Goal: Find specific fact: Find specific fact

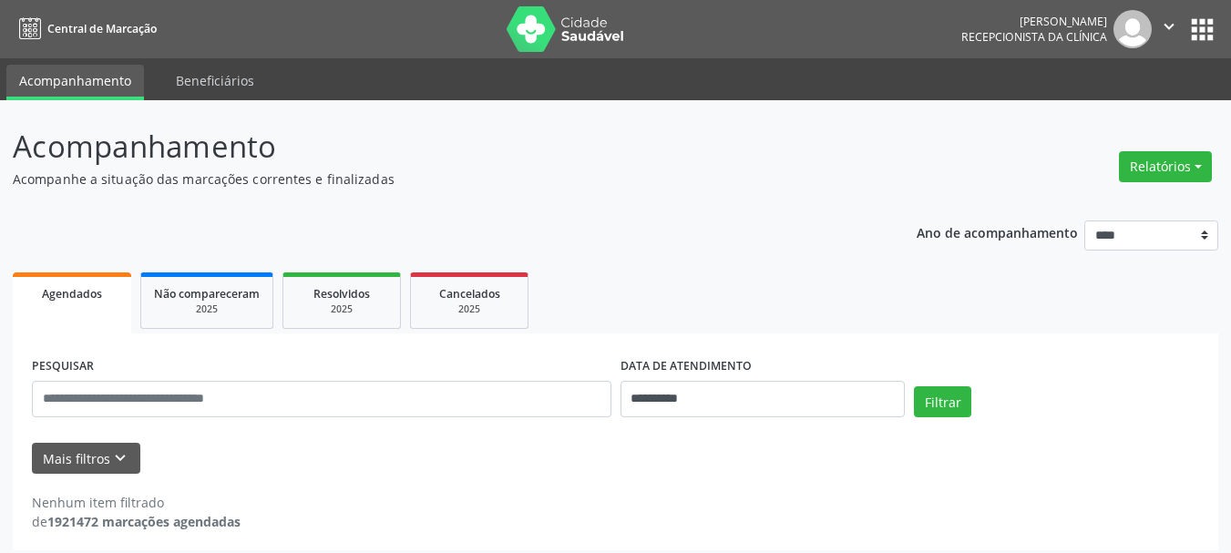
scroll to position [10, 0]
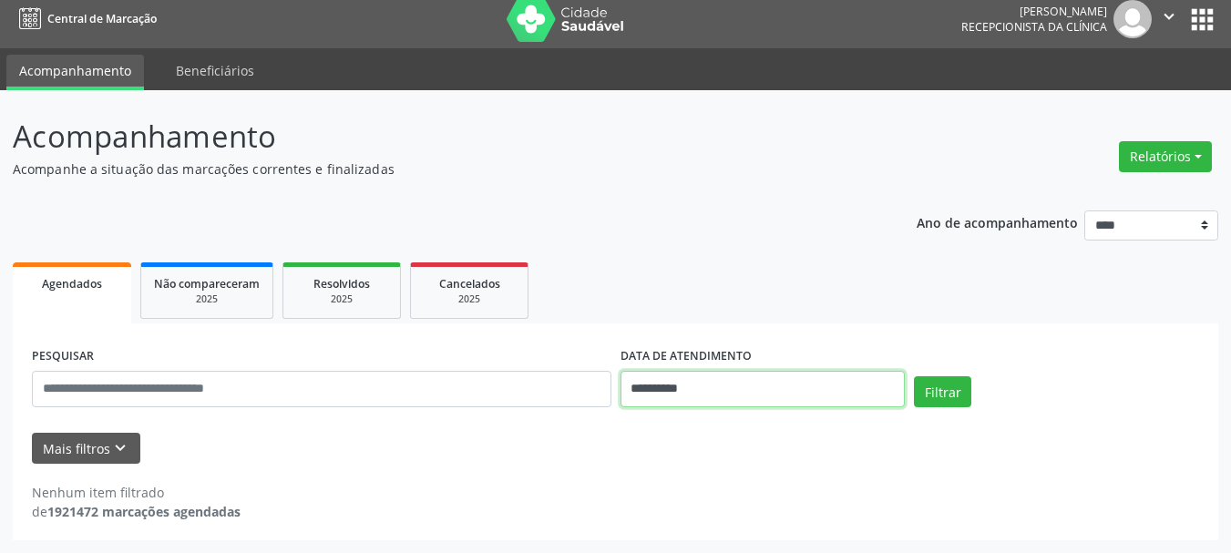
click at [707, 403] on input "**********" at bounding box center [763, 389] width 285 height 36
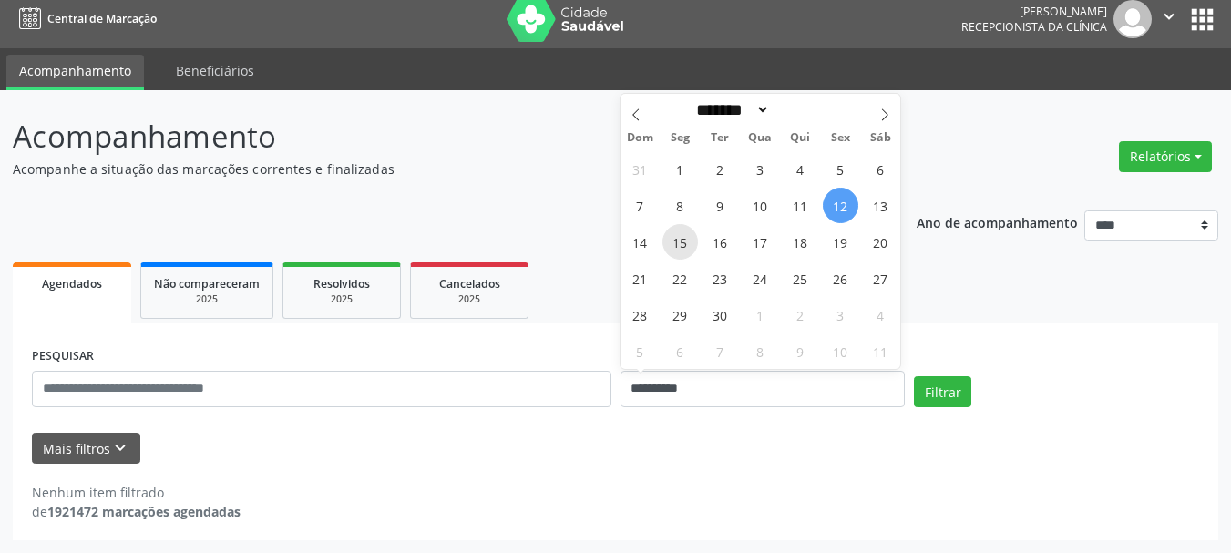
click at [677, 240] on span "15" at bounding box center [681, 242] width 36 height 36
type input "**********"
click at [683, 244] on span "15" at bounding box center [681, 242] width 36 height 36
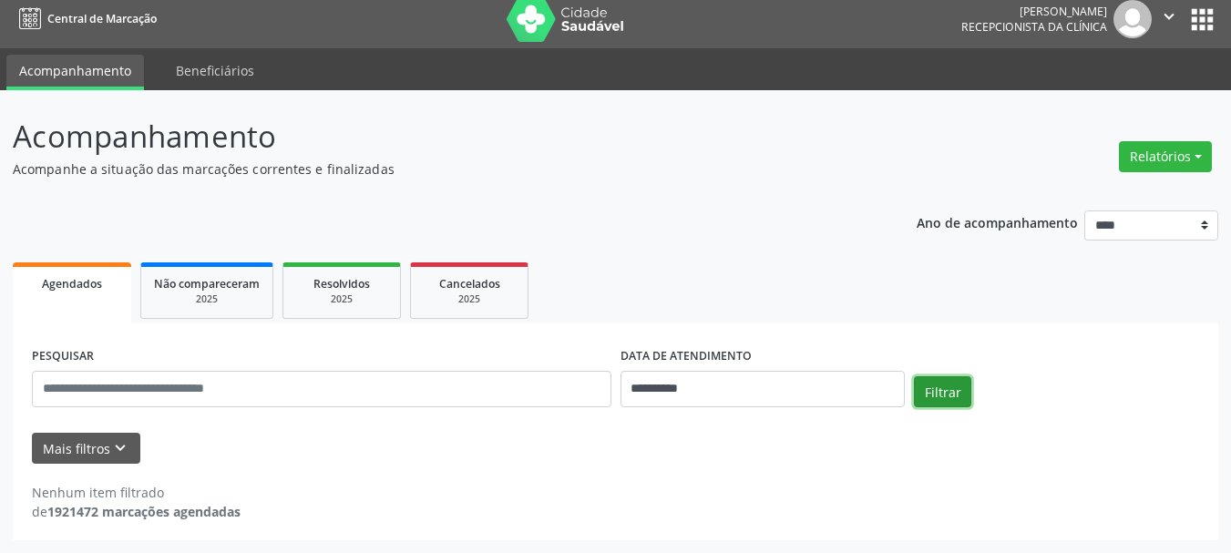
click at [950, 397] on button "Filtrar" at bounding box center [942, 391] width 57 height 31
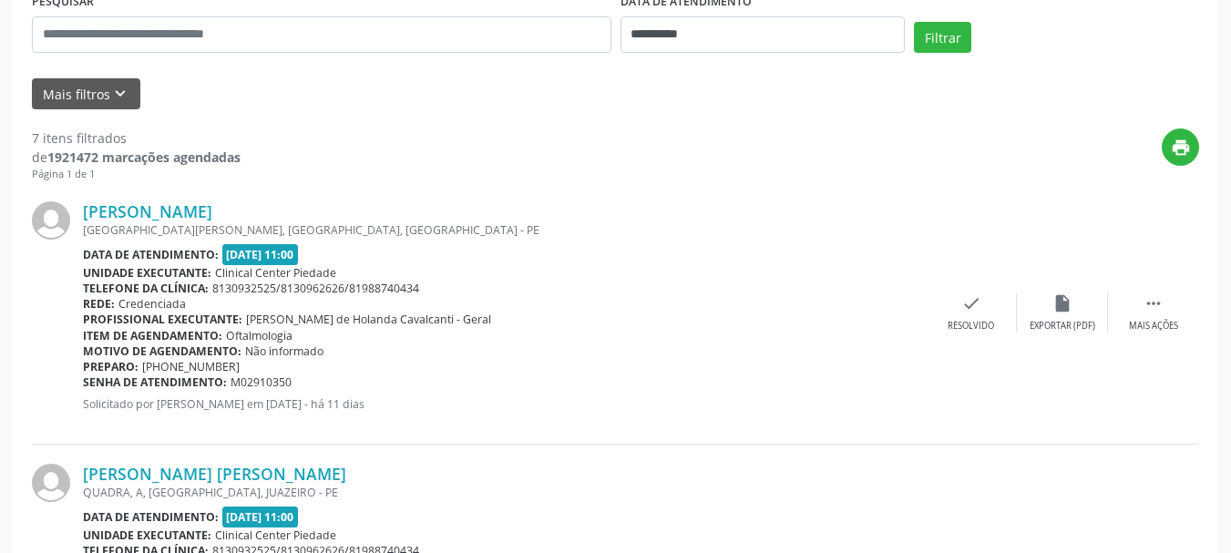
scroll to position [456, 0]
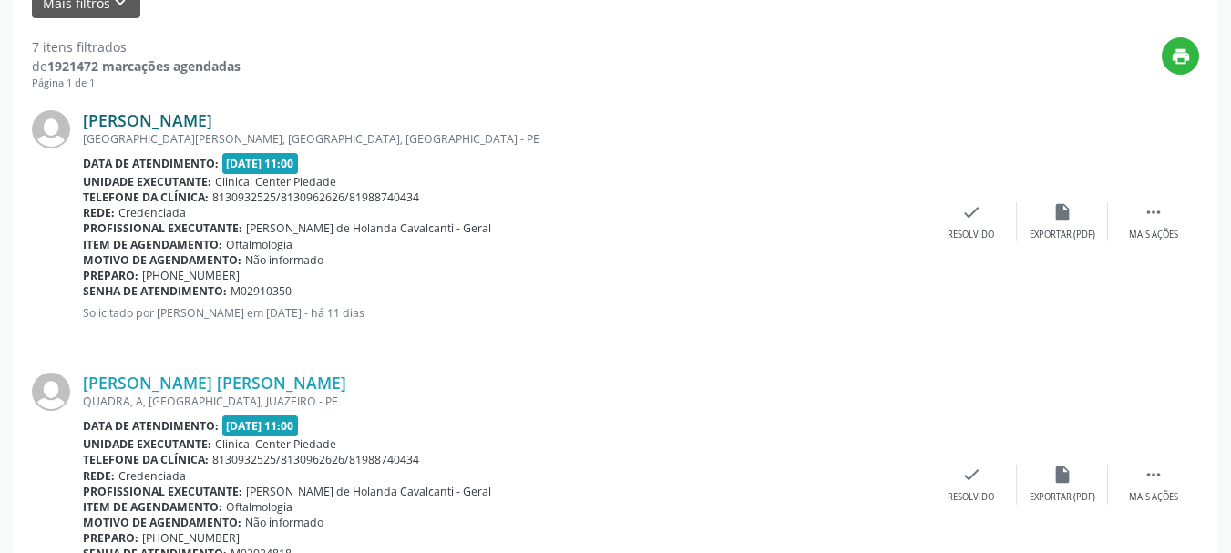
drag, startPoint x: 74, startPoint y: 124, endPoint x: 93, endPoint y: 124, distance: 19.1
click at [76, 124] on div at bounding box center [57, 221] width 51 height 223
drag, startPoint x: 93, startPoint y: 124, endPoint x: 294, endPoint y: 123, distance: 201.4
click at [294, 123] on div "[PERSON_NAME] [GEOGRAPHIC_DATA][PERSON_NAME], [GEOGRAPHIC_DATA], [GEOGRAPHIC_DA…" at bounding box center [616, 222] width 1168 height 263
copy div "[PERSON_NAME]"
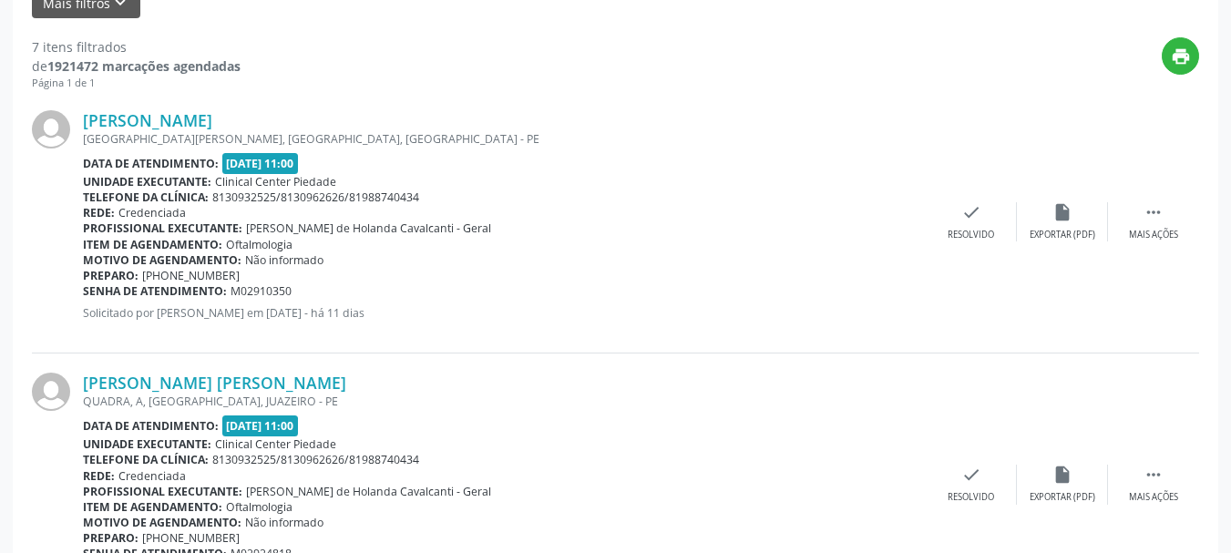
drag, startPoint x: 163, startPoint y: 275, endPoint x: 180, endPoint y: 275, distance: 17.3
click at [164, 275] on span "[PHONE_NUMBER]" at bounding box center [191, 275] width 98 height 15
drag, startPoint x: 180, startPoint y: 275, endPoint x: 236, endPoint y: 267, distance: 56.2
click at [236, 268] on span "[PHONE_NUMBER]" at bounding box center [191, 275] width 98 height 15
copy span "81 99831-2158"
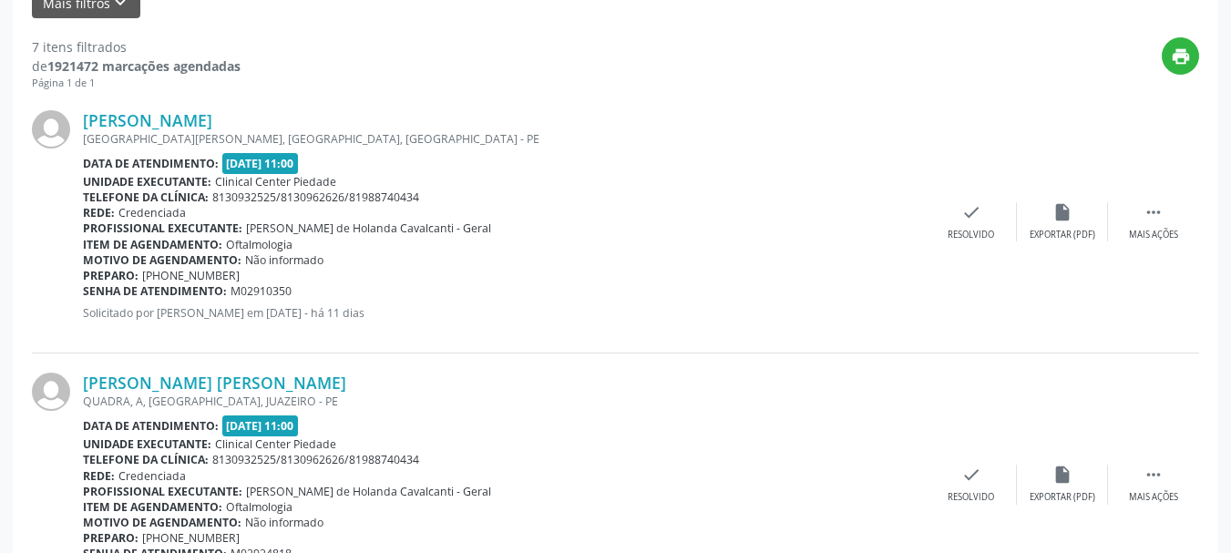
scroll to position [638, 0]
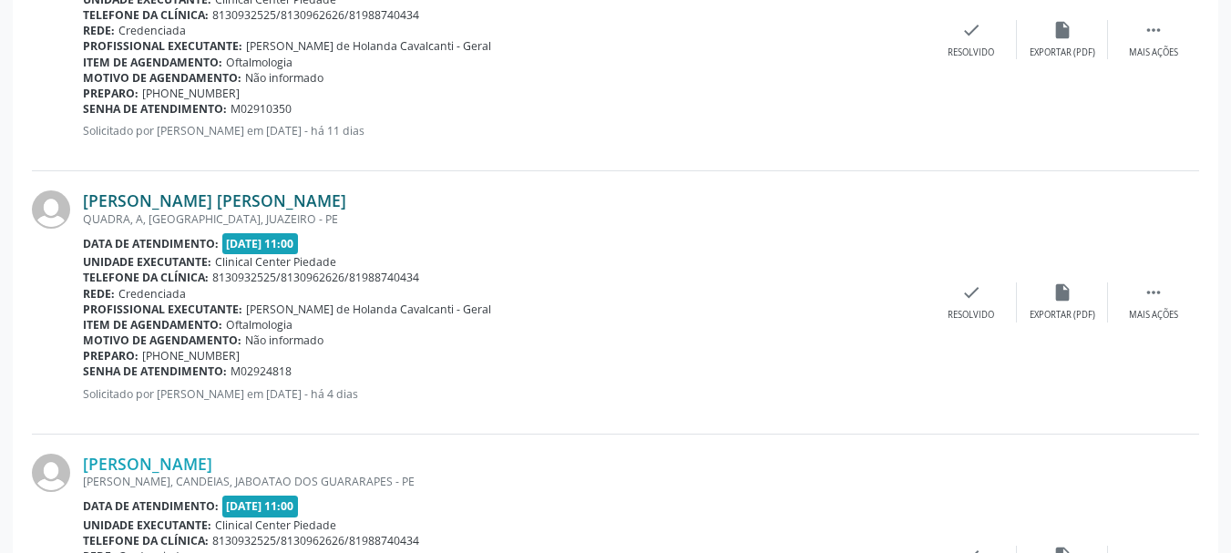
click at [84, 199] on link "[PERSON_NAME] [PERSON_NAME]" at bounding box center [214, 200] width 263 height 20
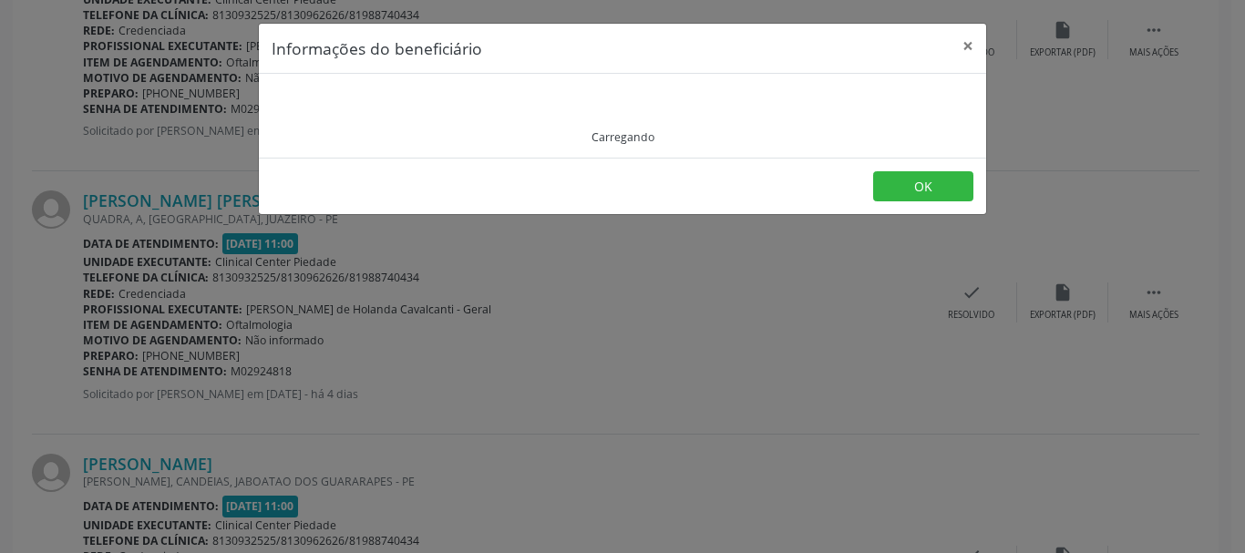
click at [230, 192] on div "Informações do beneficiário × Carregando OK" at bounding box center [622, 276] width 1245 height 553
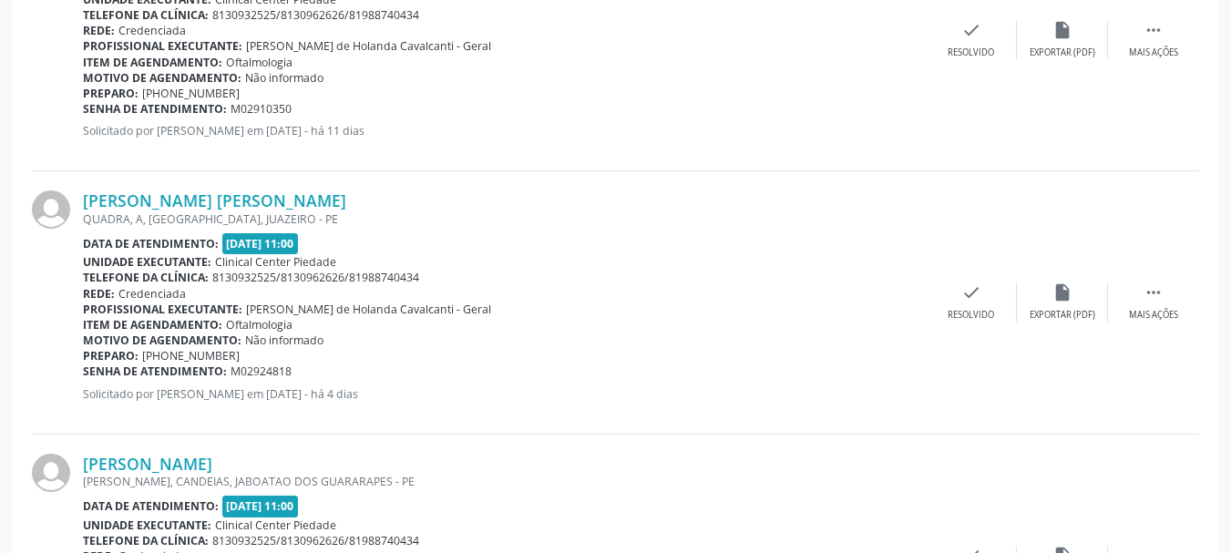
click at [82, 200] on div at bounding box center [57, 301] width 51 height 223
click at [85, 200] on link "[PERSON_NAME] [PERSON_NAME]" at bounding box center [214, 200] width 263 height 20
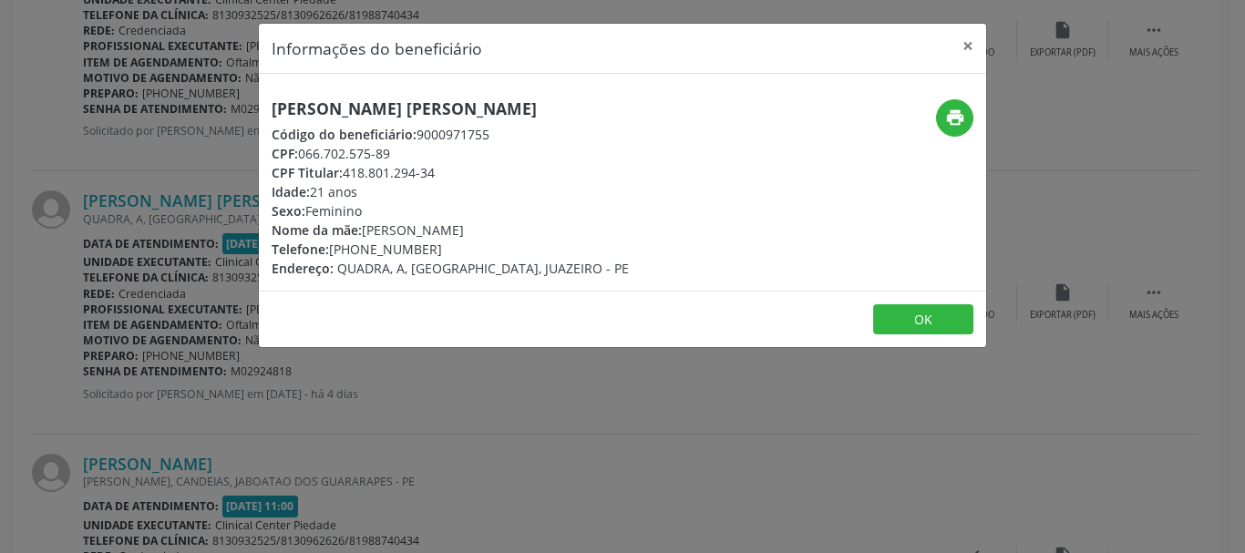
click at [723, 401] on div "Informações do beneficiário × [PERSON_NAME] [PERSON_NAME] Código do beneficiári…" at bounding box center [622, 276] width 1245 height 553
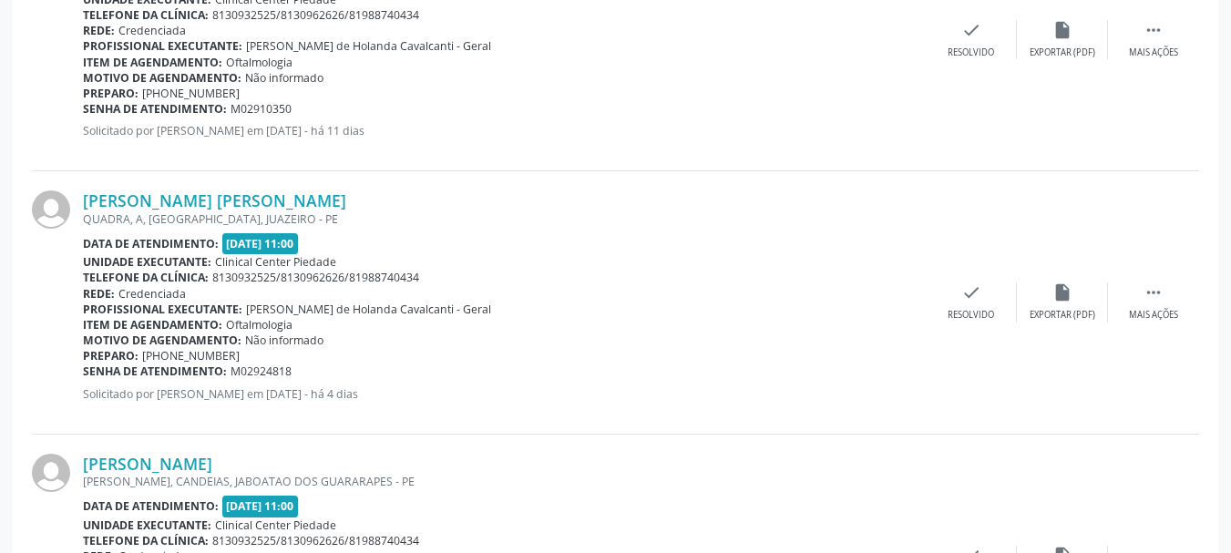
scroll to position [456, 0]
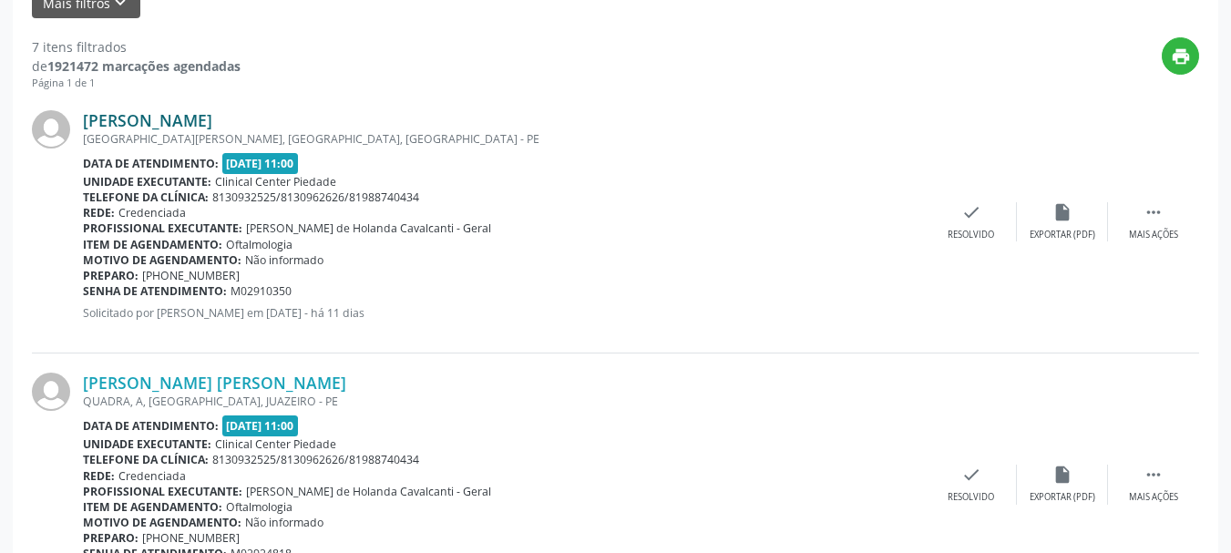
click at [100, 114] on link "[PERSON_NAME]" at bounding box center [147, 120] width 129 height 20
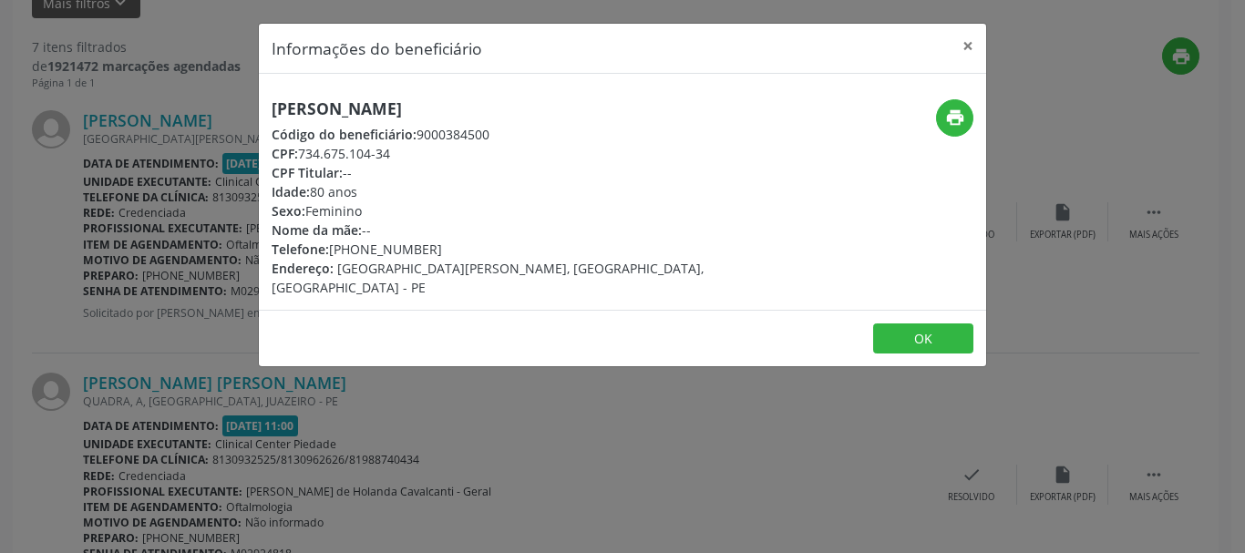
click at [298, 149] on span "CPF:" at bounding box center [285, 153] width 26 height 17
drag, startPoint x: 300, startPoint y: 149, endPoint x: 392, endPoint y: 149, distance: 92.1
click at [392, 149] on div "CPF: 734.675.104-34" at bounding box center [501, 153] width 459 height 19
copy div "734.675.104-34"
click at [966, 43] on button "×" at bounding box center [968, 46] width 36 height 45
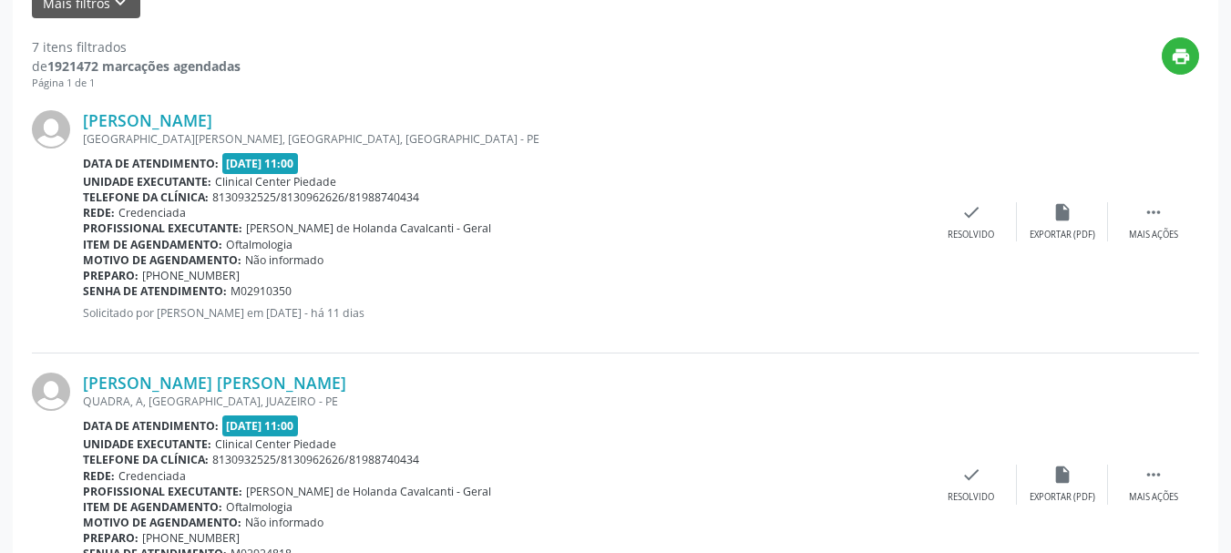
scroll to position [547, 0]
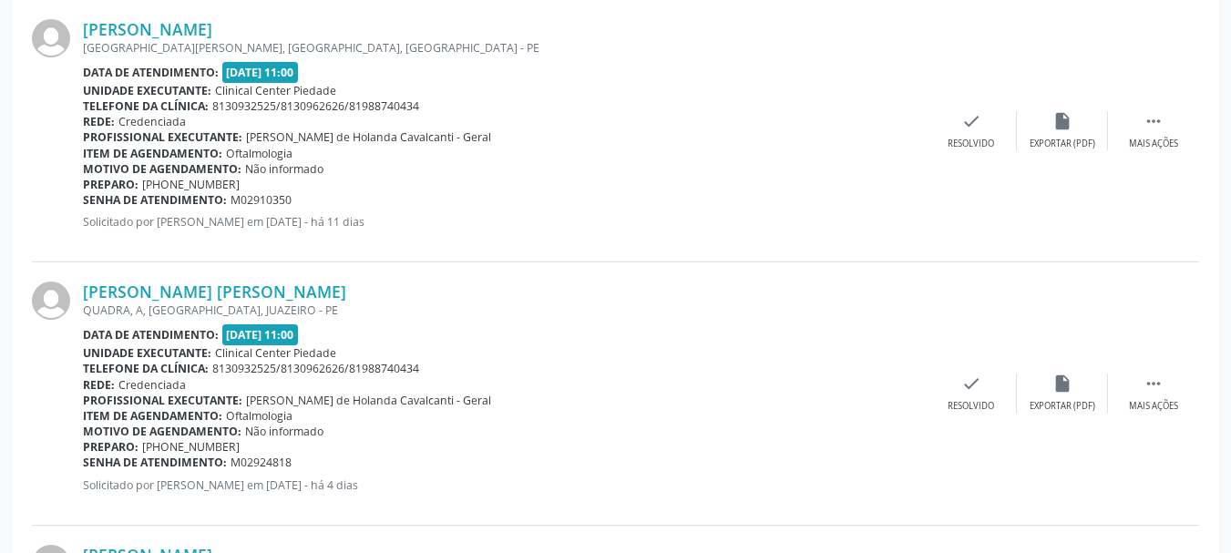
click at [82, 297] on div at bounding box center [57, 393] width 51 height 223
click at [432, 293] on div "[PERSON_NAME] [PERSON_NAME]" at bounding box center [504, 292] width 843 height 20
drag, startPoint x: 420, startPoint y: 294, endPoint x: 73, endPoint y: 283, distance: 347.5
click at [81, 284] on div "[PERSON_NAME] [PERSON_NAME] QUADRA, A, [GEOGRAPHIC_DATA], [GEOGRAPHIC_DATA] Dat…" at bounding box center [616, 394] width 1168 height 263
copy div "[PERSON_NAME] [PERSON_NAME]"
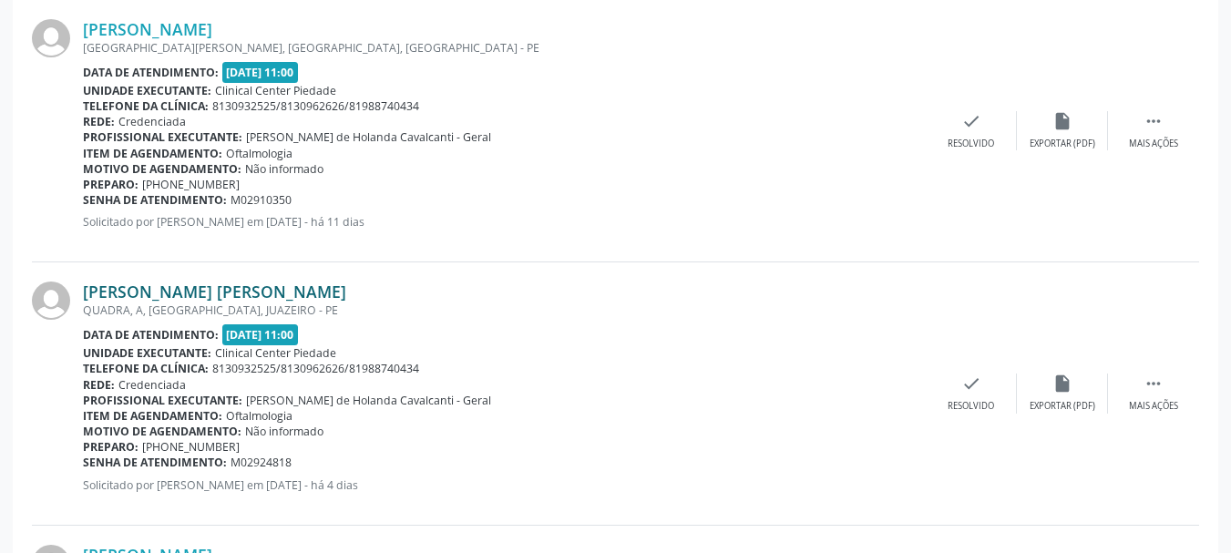
copy div "[PERSON_NAME] [PERSON_NAME]"
click at [151, 285] on link "[PERSON_NAME] [PERSON_NAME]" at bounding box center [214, 292] width 263 height 20
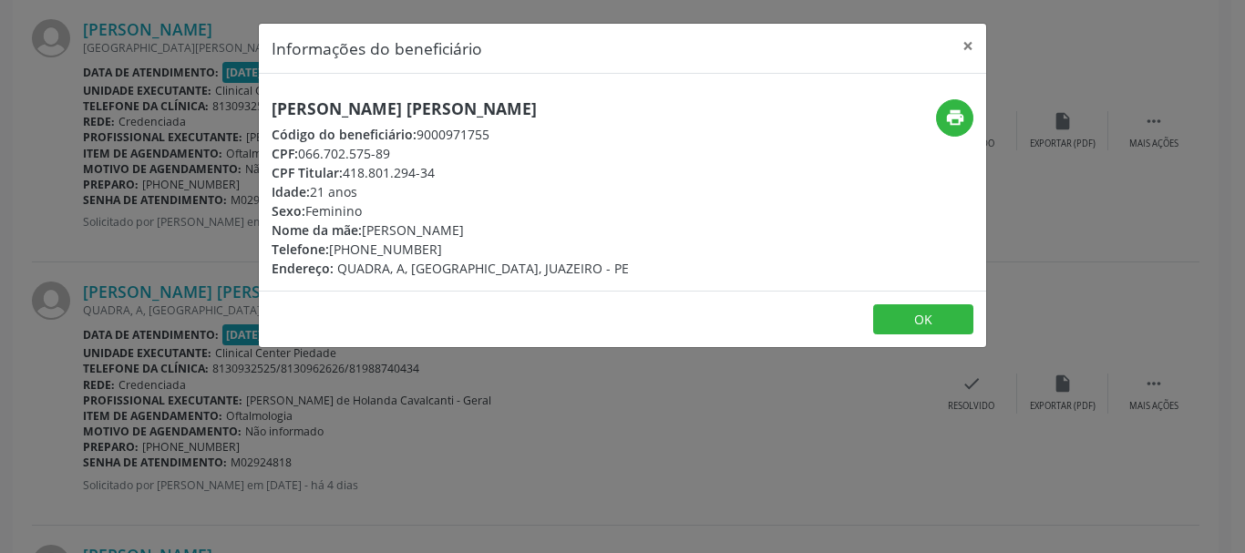
click at [302, 150] on div "CPF: 066.702.575-89" at bounding box center [450, 153] width 357 height 19
drag, startPoint x: 309, startPoint y: 150, endPoint x: 385, endPoint y: 143, distance: 76.0
click at [385, 144] on div "CPF: 066.702.575-89" at bounding box center [450, 153] width 357 height 19
click at [361, 151] on div "CPF: 066.702.575-89" at bounding box center [450, 153] width 357 height 19
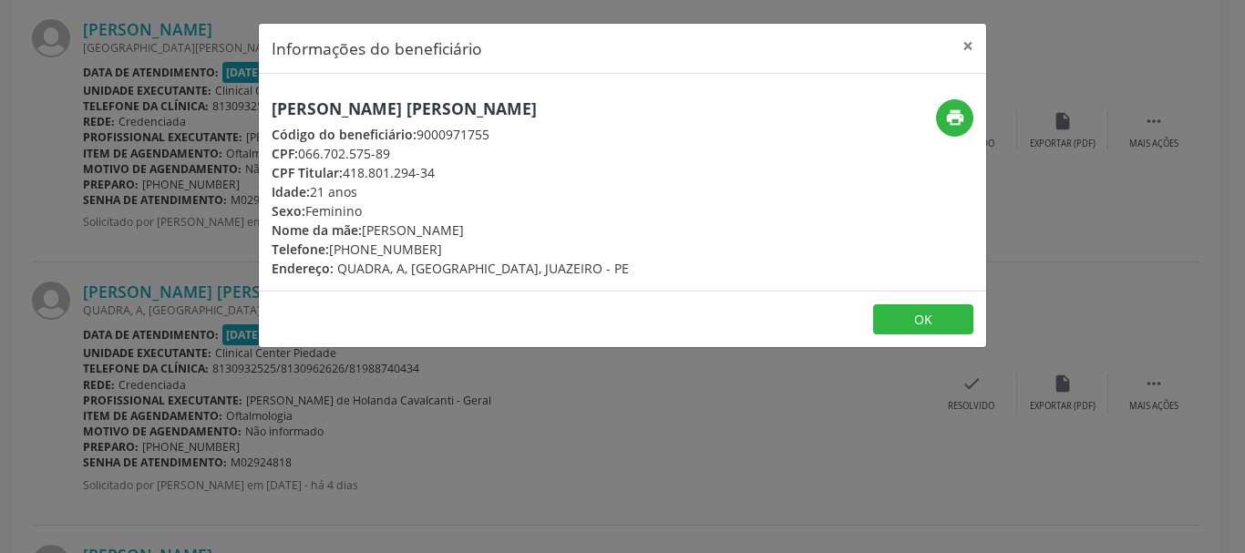
click at [361, 151] on div "CPF: 066.702.575-89" at bounding box center [450, 153] width 357 height 19
click at [298, 151] on span "CPF:" at bounding box center [285, 153] width 26 height 17
click at [301, 153] on div "CPF: 066.702.575-89" at bounding box center [450, 153] width 357 height 19
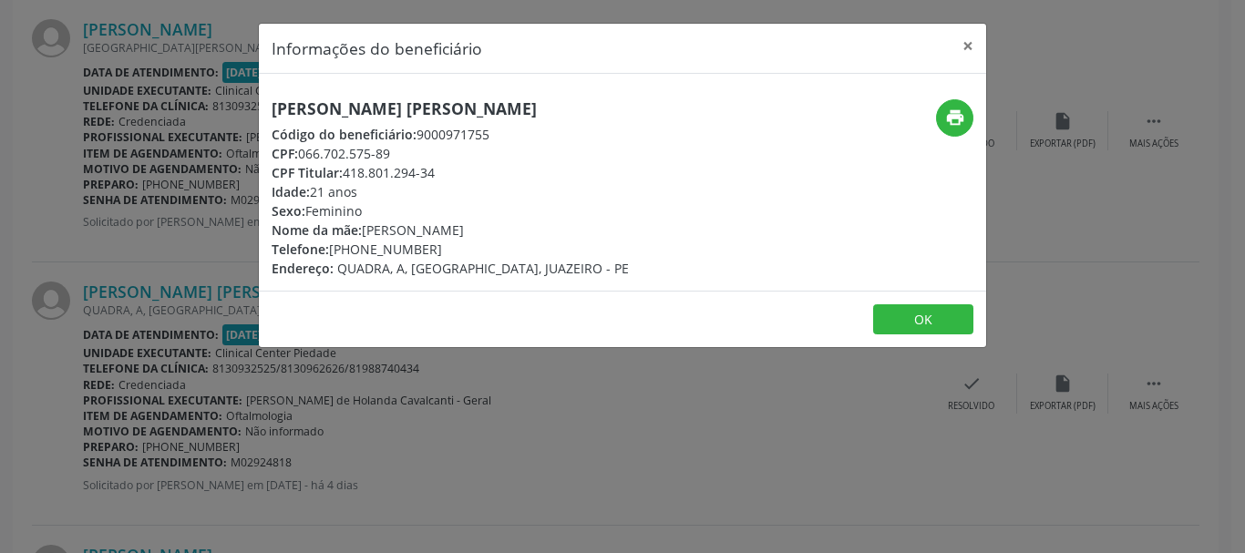
drag, startPoint x: 314, startPoint y: 154, endPoint x: 386, endPoint y: 154, distance: 72.0
click at [386, 154] on div "CPF: 066.702.575-89" at bounding box center [450, 153] width 357 height 19
copy div "066.702.575-89"
click at [482, 409] on div "Informações do beneficiário × [PERSON_NAME] [PERSON_NAME] Código do beneficiári…" at bounding box center [622, 276] width 1245 height 553
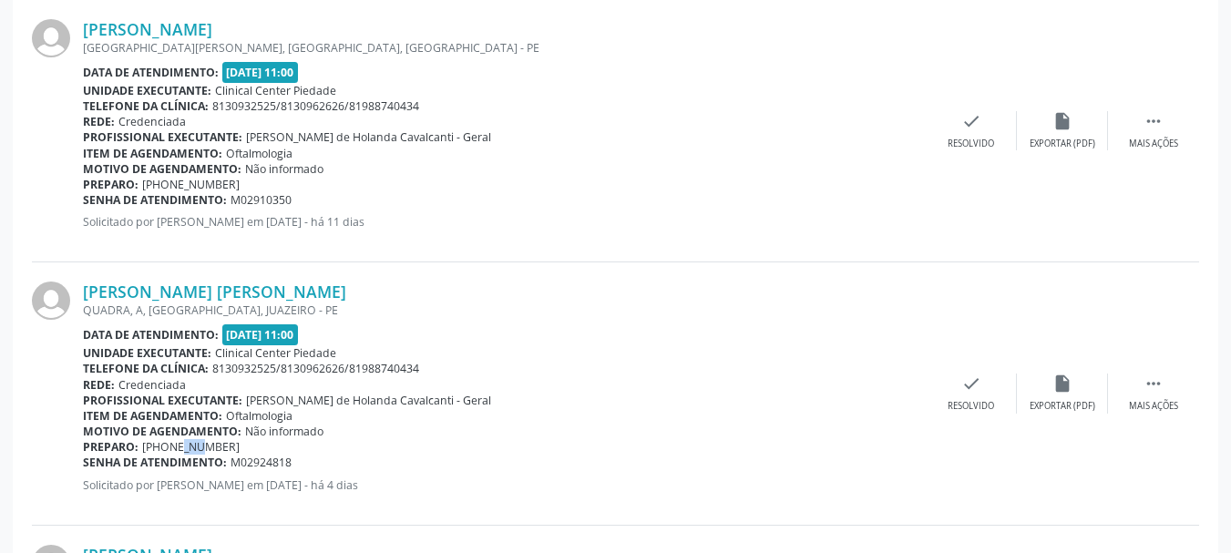
drag, startPoint x: 159, startPoint y: 448, endPoint x: 199, endPoint y: 444, distance: 40.3
click at [180, 447] on span "[PHONE_NUMBER]" at bounding box center [191, 446] width 98 height 15
click at [237, 441] on span "[PHONE_NUMBER]" at bounding box center [191, 446] width 98 height 15
click at [241, 443] on div "Preparo: [PHONE_NUMBER]" at bounding box center [504, 446] width 843 height 15
click at [165, 451] on span "[PHONE_NUMBER]" at bounding box center [191, 446] width 98 height 15
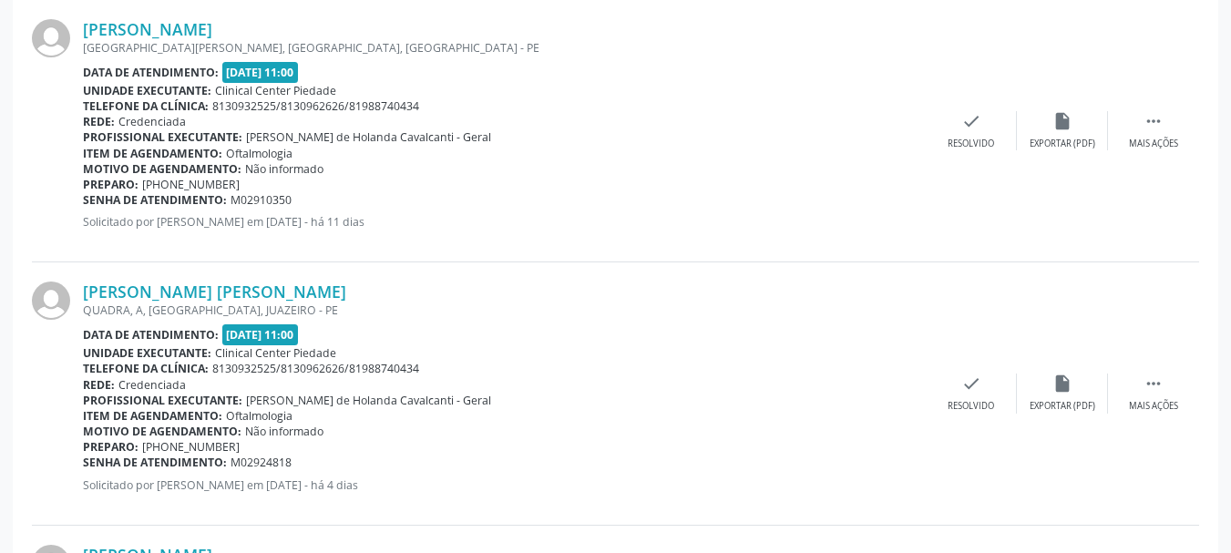
drag, startPoint x: 160, startPoint y: 442, endPoint x: 238, endPoint y: 445, distance: 77.5
click at [237, 445] on span "[PHONE_NUMBER]" at bounding box center [191, 446] width 98 height 15
copy span "81 98592-4956"
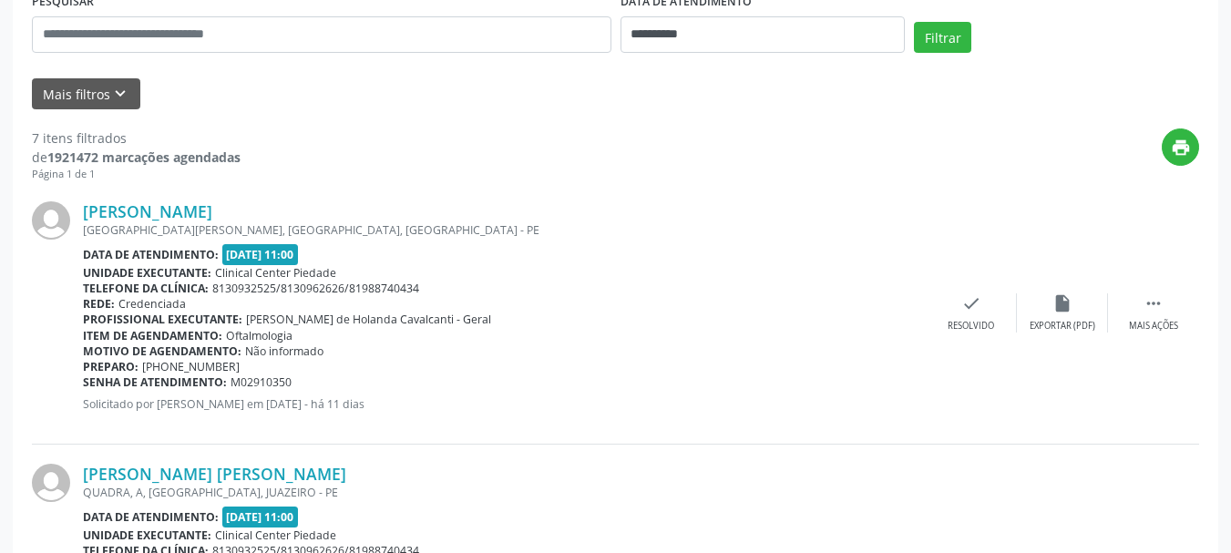
scroll to position [729, 0]
